Goal: Check status: Check status

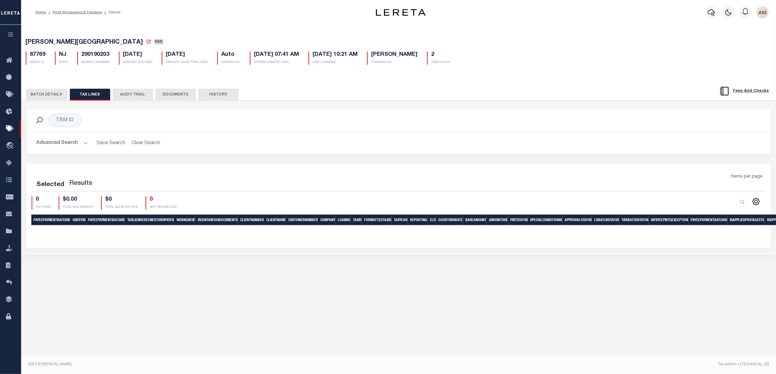
click at [416, 179] on div "Items per page" at bounding box center [491, 180] width 548 height 12
click at [78, 142] on button "Advanced Search" at bounding box center [63, 143] width 52 height 12
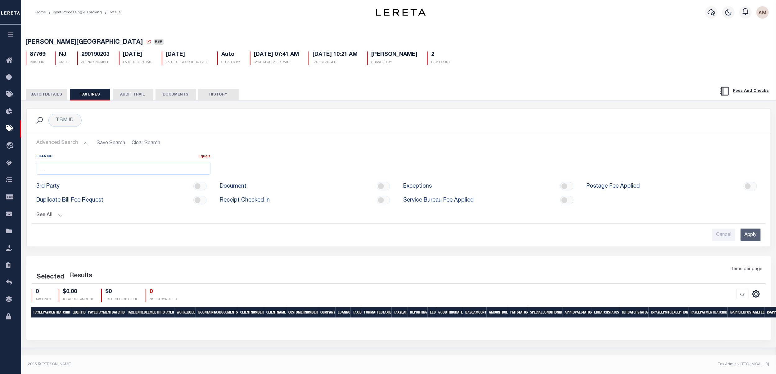
click at [57, 193] on button "See All" at bounding box center [399, 216] width 724 height 6
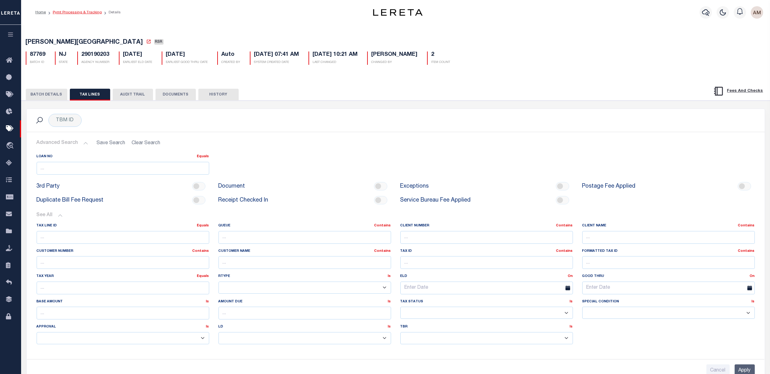
click at [94, 11] on link "Pymt Processing & Tracking" at bounding box center [77, 13] width 49 height 4
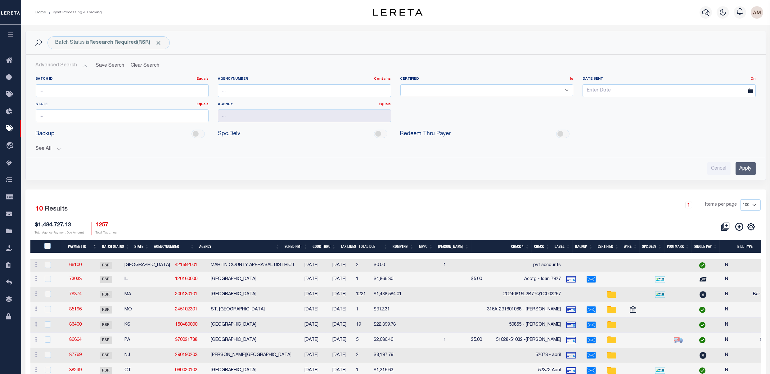
click at [82, 193] on link "78874" at bounding box center [75, 294] width 12 height 4
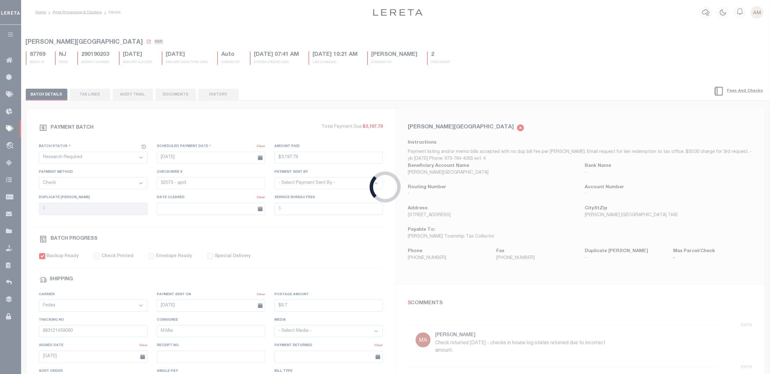
type input "[DATE]"
type input "$1,438,584.01"
select select "TRA"
type input "20240815L2B77Q1C002257"
select select "[PERSON_NAME]"
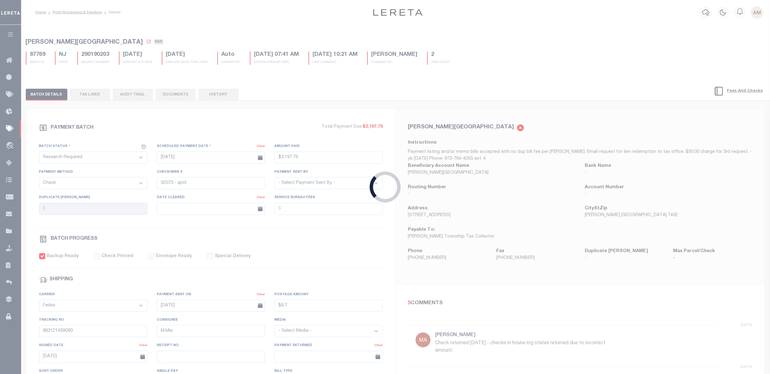
checkbox input "false"
select select
select select "35"
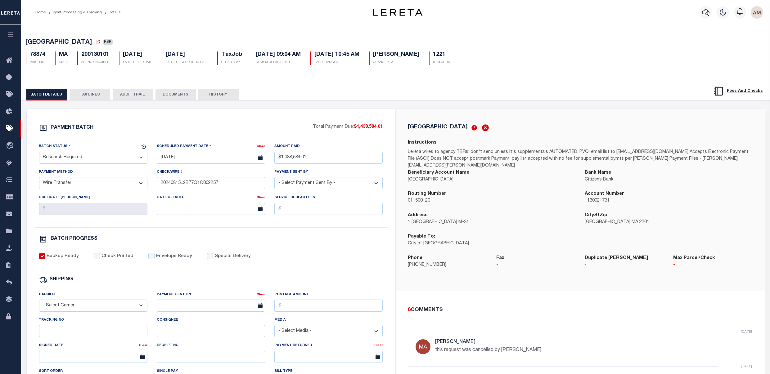
click at [105, 91] on button "TAX LINES" at bounding box center [90, 95] width 40 height 12
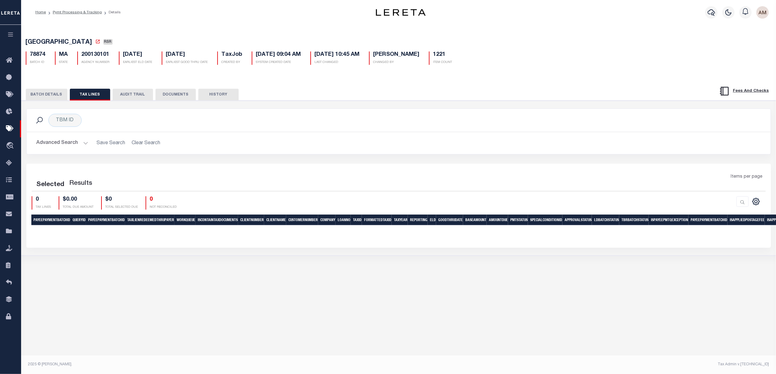
click at [69, 140] on button "Advanced Search" at bounding box center [63, 143] width 52 height 12
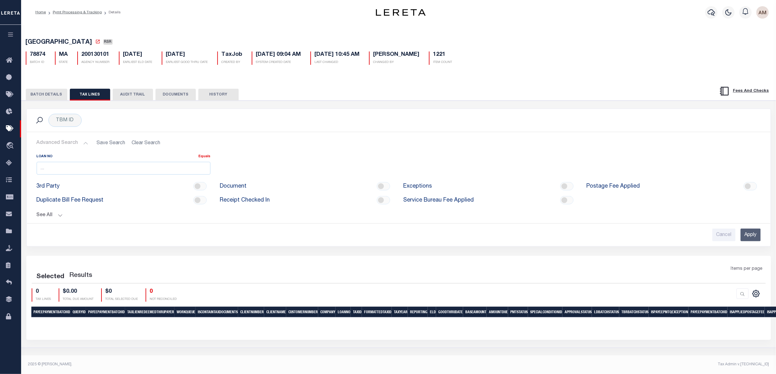
drag, startPoint x: 69, startPoint y: 216, endPoint x: 62, endPoint y: 215, distance: 6.8
click at [68, 193] on button "See All" at bounding box center [399, 216] width 724 height 6
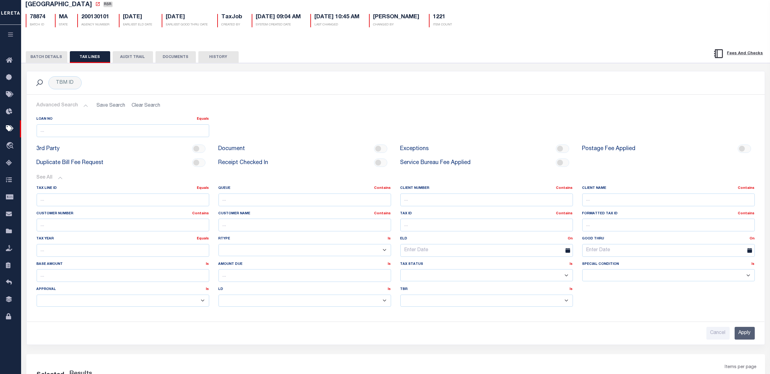
scroll to position [132, 0]
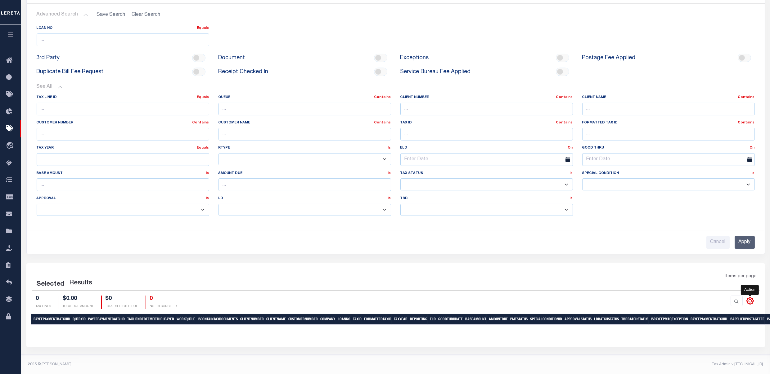
click at [416, 193] on icon at bounding box center [750, 301] width 8 height 8
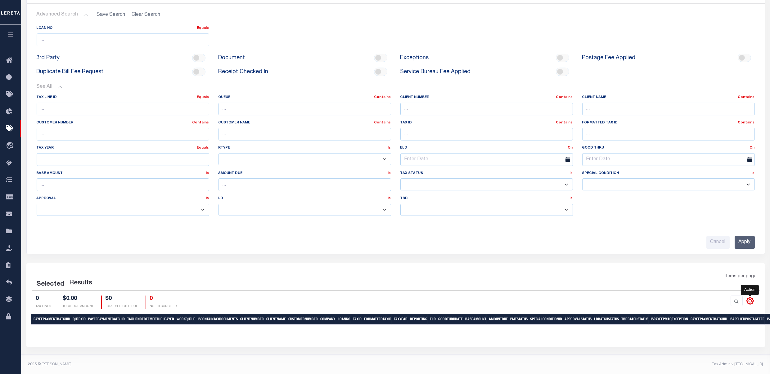
click at [416, 193] on icon at bounding box center [750, 301] width 8 height 8
click at [416, 193] on body "Home Pymt Processing & Tracking Details" at bounding box center [385, 122] width 770 height 503
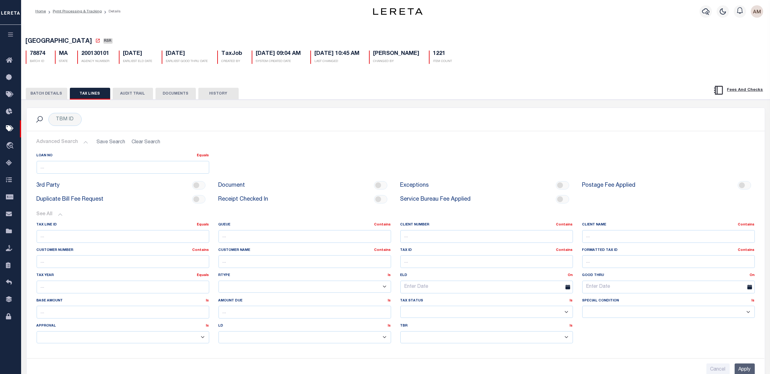
scroll to position [0, 0]
click at [68, 122] on div "TBM ID" at bounding box center [64, 120] width 33 height 13
click at [79, 124] on div "TBM ID" at bounding box center [64, 120] width 33 height 13
click at [77, 124] on div "TBM ID" at bounding box center [64, 120] width 33 height 13
click at [47, 96] on button "BATCH DETAILS" at bounding box center [47, 95] width 42 height 12
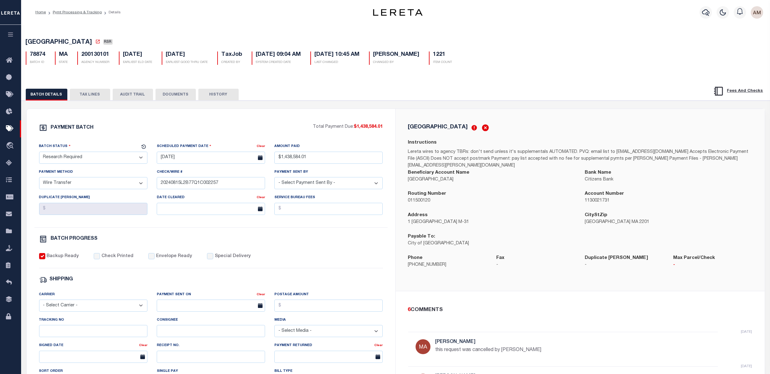
click at [111, 96] on div "BATCH DETAILS TAX LINES AUDIT TRAIL DOCUMENTS HISTORY" at bounding box center [356, 94] width 661 height 11
click at [90, 92] on button "TAX LINES" at bounding box center [90, 95] width 40 height 12
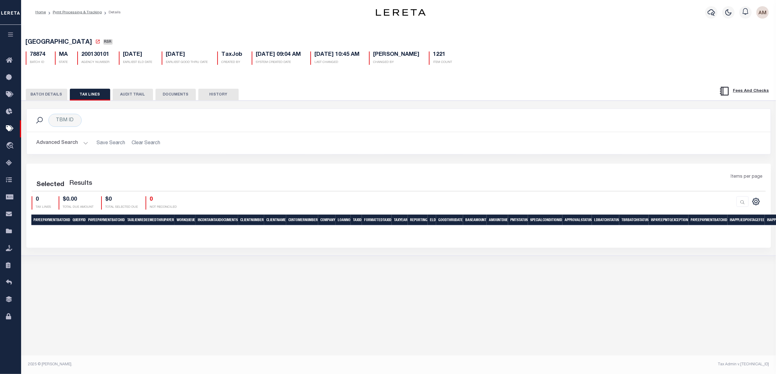
click at [67, 143] on button "Advanced Search" at bounding box center [63, 143] width 52 height 12
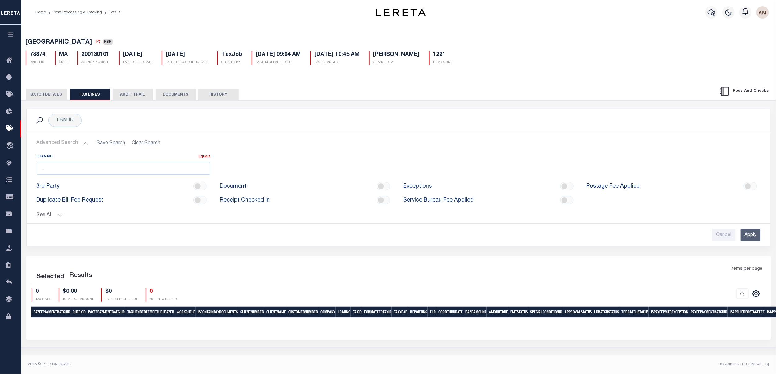
click at [64, 193] on button "See All" at bounding box center [399, 216] width 724 height 6
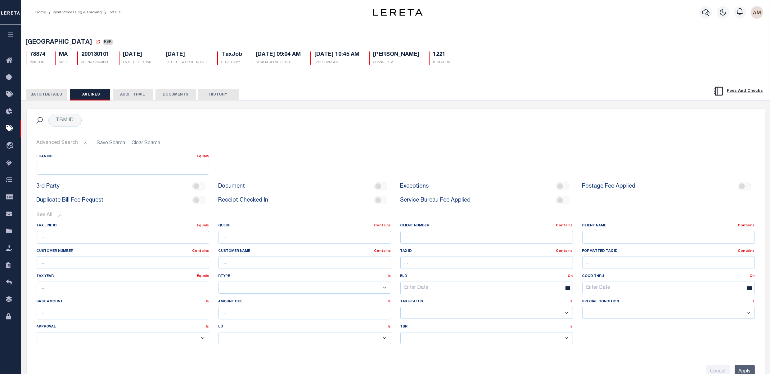
click at [60, 193] on button "See All" at bounding box center [396, 216] width 718 height 6
